Goal: Transaction & Acquisition: Purchase product/service

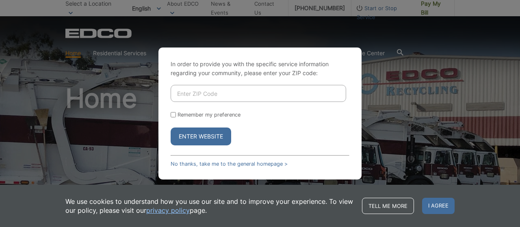
click at [273, 90] on input "Enter ZIP Code" at bounding box center [258, 93] width 175 height 17
click at [241, 94] on input "Enter ZIP Code" at bounding box center [258, 93] width 175 height 17
type input "92104"
click at [171, 128] on button "Enter Website" at bounding box center [201, 137] width 61 height 18
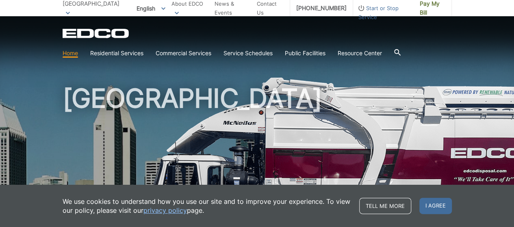
click at [360, 8] on span "Start or Stop Service" at bounding box center [383, 13] width 61 height 18
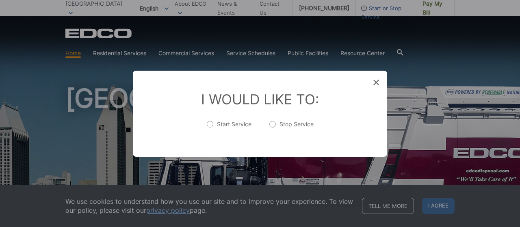
click at [372, 78] on div "I Would Like To: Start Service Stop Service" at bounding box center [260, 114] width 254 height 86
click at [372, 79] on div "I Would Like To: Start Service Stop Service" at bounding box center [260, 114] width 254 height 86
click at [378, 82] on icon at bounding box center [376, 83] width 6 height 6
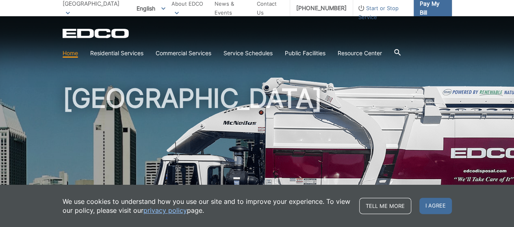
click at [433, 3] on link "Pay My Bill" at bounding box center [432, 8] width 38 height 16
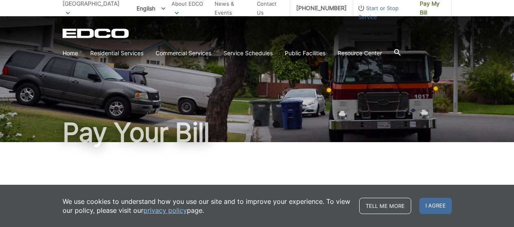
scroll to position [81, 0]
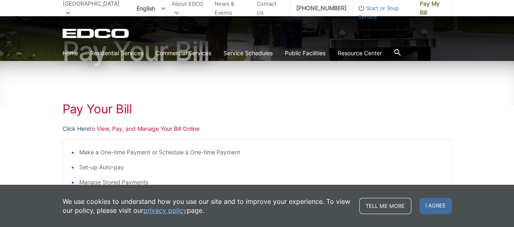
click at [73, 126] on link "Click Here" at bounding box center [76, 128] width 27 height 9
